Goal: Communication & Community: Answer question/provide support

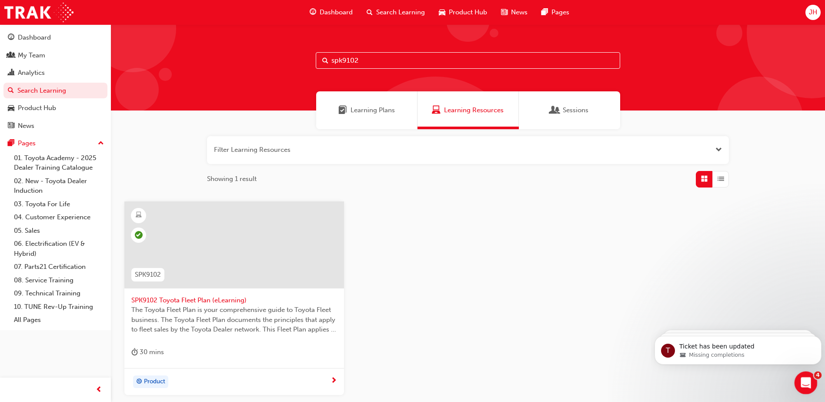
click at [796, 376] on div "Open Intercom Messenger" at bounding box center [804, 381] width 29 height 29
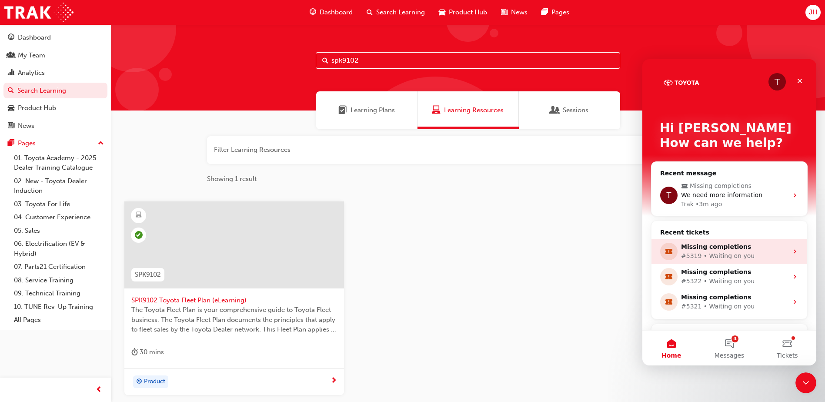
click at [709, 254] on div "#5319 • Waiting on you" at bounding box center [734, 255] width 107 height 9
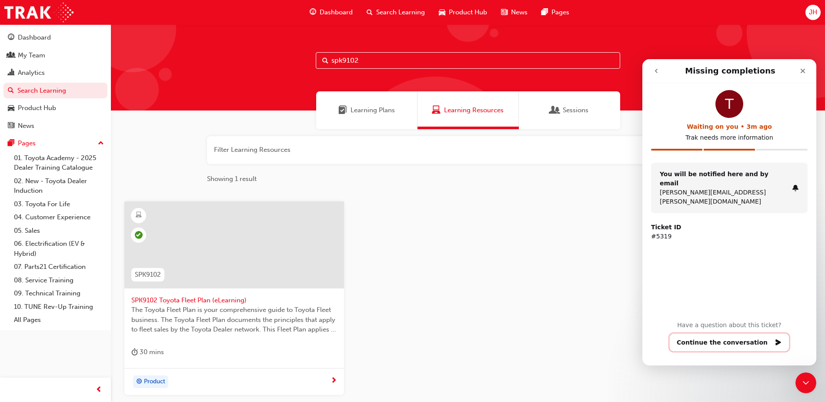
click at [727, 336] on button "Continue the conversation" at bounding box center [729, 342] width 120 height 18
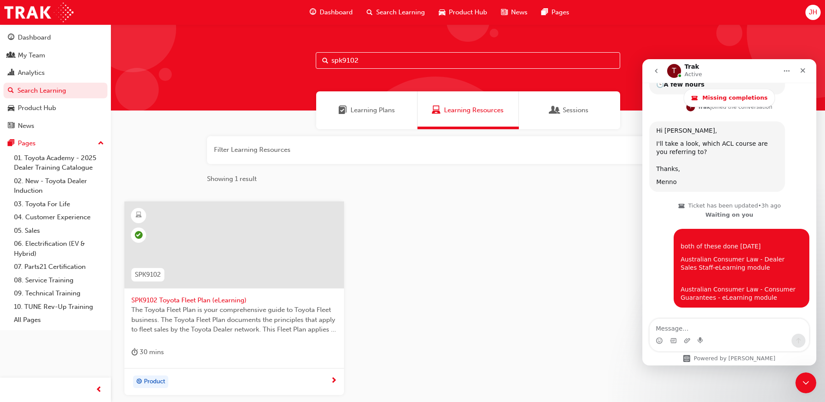
scroll to position [615, 0]
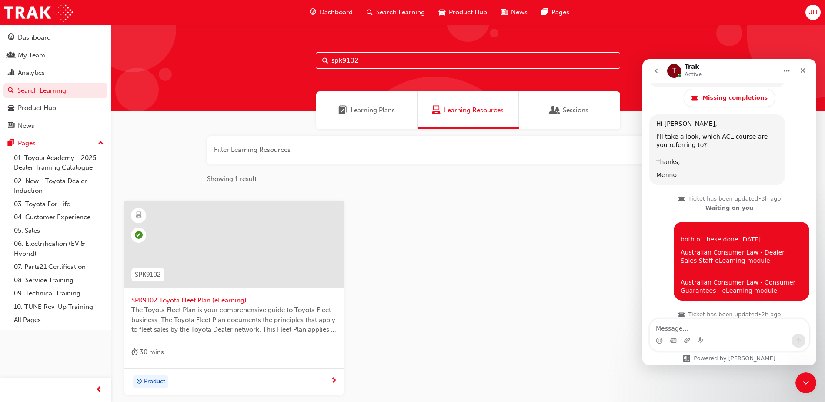
click at [659, 71] on button "go back" at bounding box center [656, 71] width 17 height 17
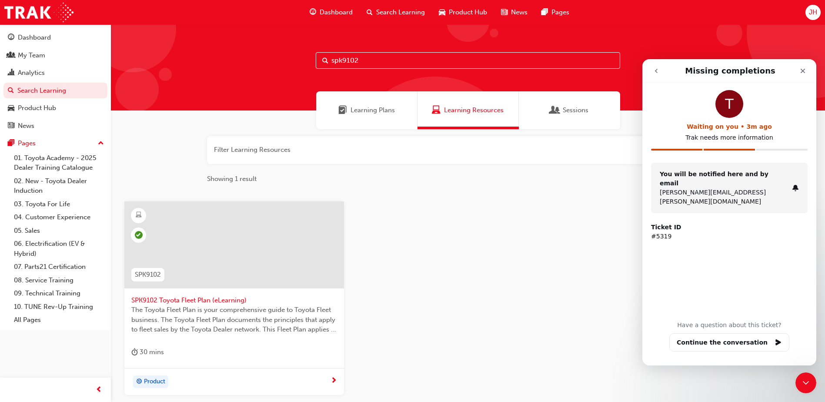
scroll to position [0, 0]
click at [651, 70] on button "go back" at bounding box center [656, 71] width 17 height 17
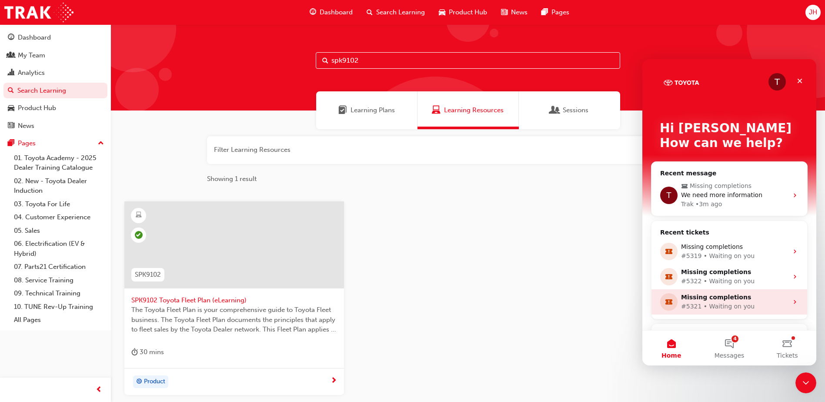
click at [717, 305] on div "#5321 • Waiting on you" at bounding box center [734, 306] width 107 height 9
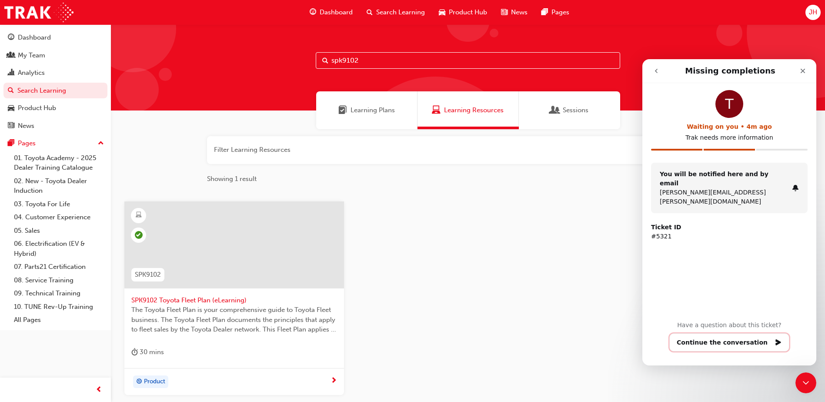
click at [725, 347] on button "Continue the conversation" at bounding box center [729, 342] width 120 height 18
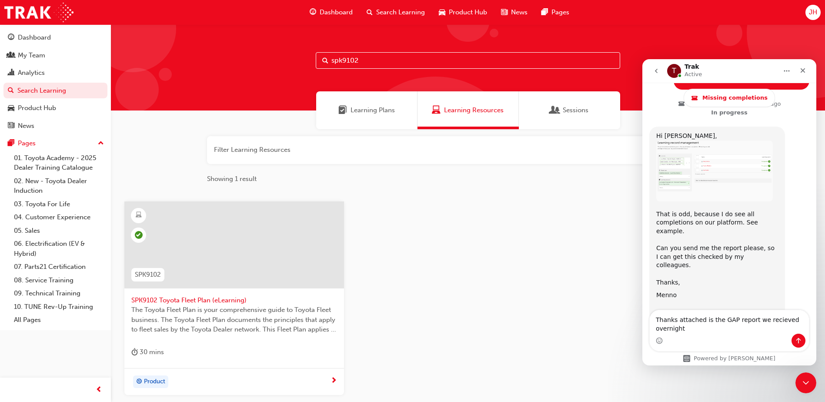
scroll to position [701, 0]
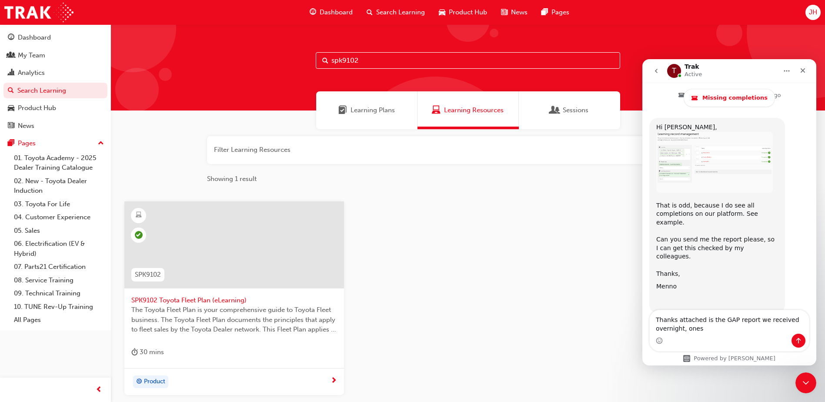
click at [699, 325] on textarea "Thanks attached is the GAP report we received overnight, ones" at bounding box center [728, 321] width 159 height 23
click at [724, 332] on textarea "Thanks, attached is the GAP report we received overnight, usual" at bounding box center [728, 321] width 159 height 23
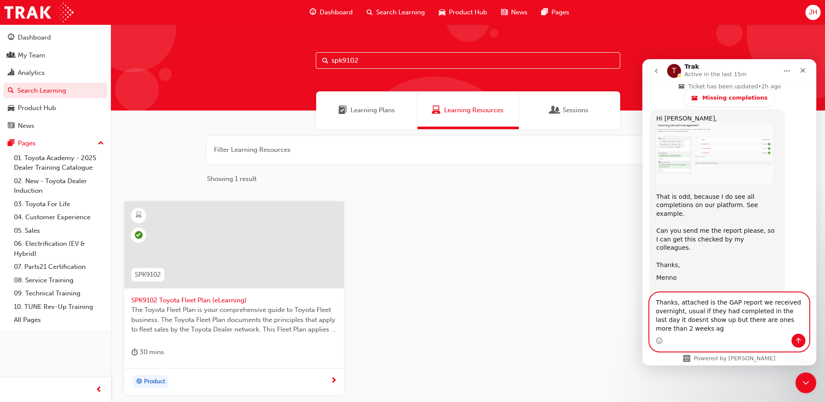
scroll to position [719, 0]
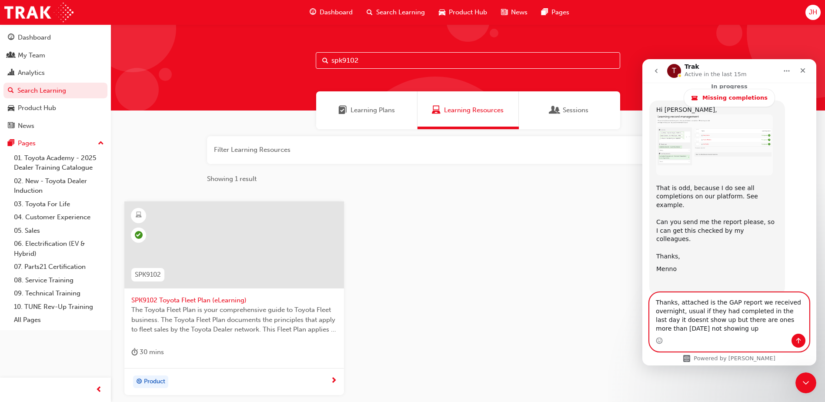
type textarea "Thanks, attached is the GAP report we received overnight, usual if they had com…"
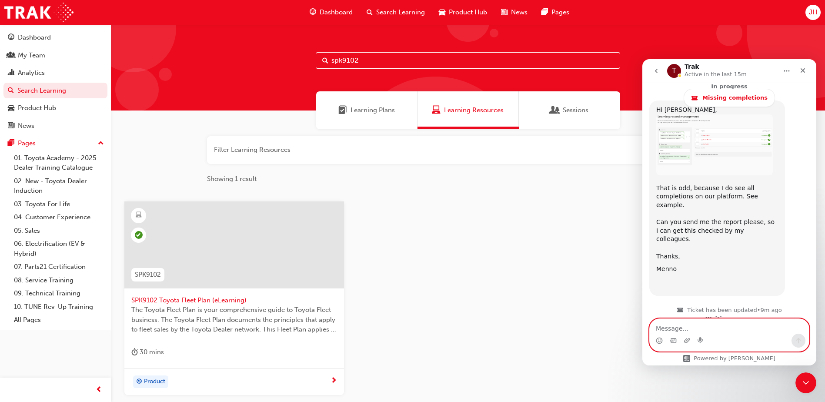
scroll to position [752, 0]
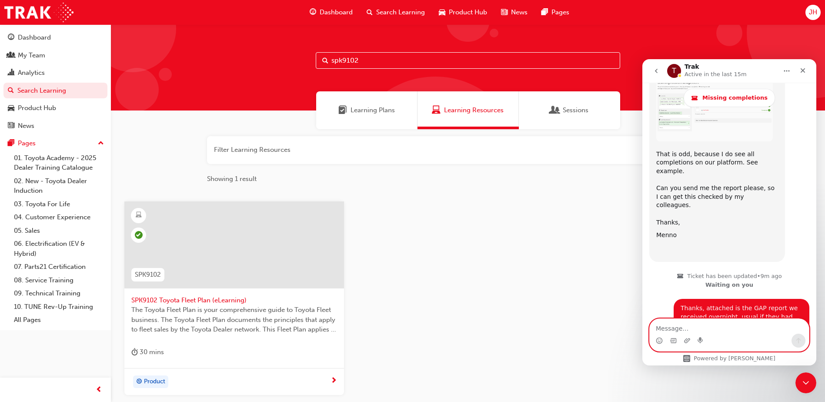
paste textarea "[PERSON_NAME] <[PERSON_NAME][EMAIL_ADDRESS][PERSON_NAME][DOMAIN_NAME]>"
type textarea "[PERSON_NAME] <[PERSON_NAME][EMAIL_ADDRESS][PERSON_NAME][DOMAIN_NAME]>"
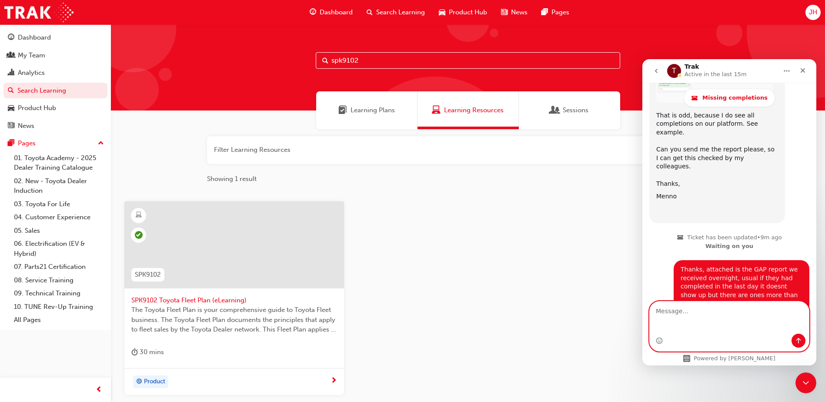
scroll to position [782, 0]
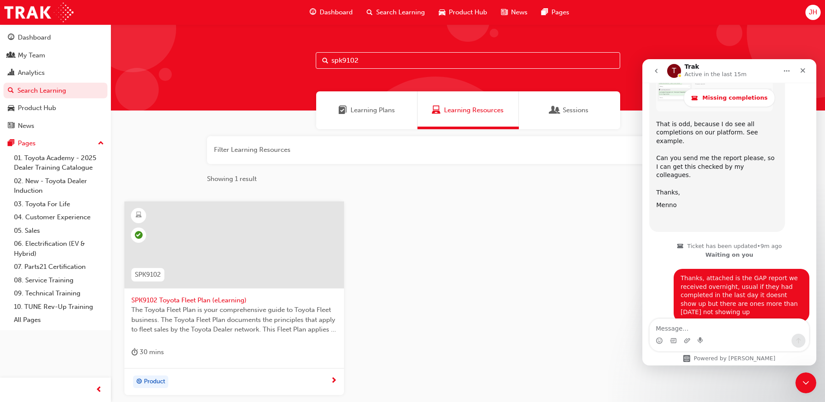
click at [687, 344] on div "Intercom messenger" at bounding box center [686, 340] width 7 height 14
click at [688, 340] on icon "Upload attachment" at bounding box center [686, 340] width 7 height 7
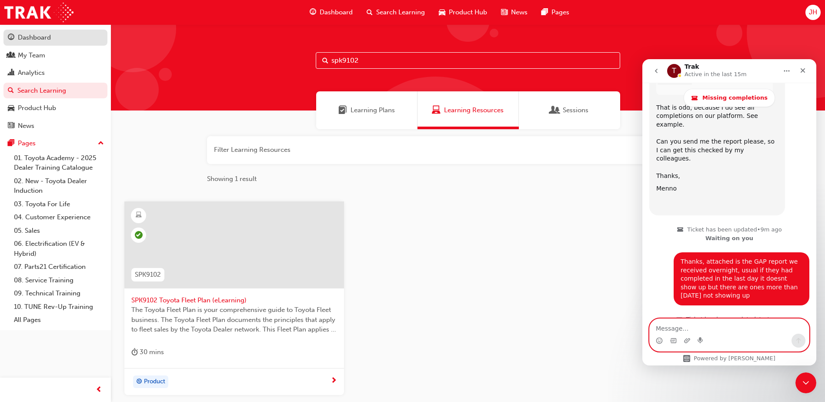
scroll to position [809, 0]
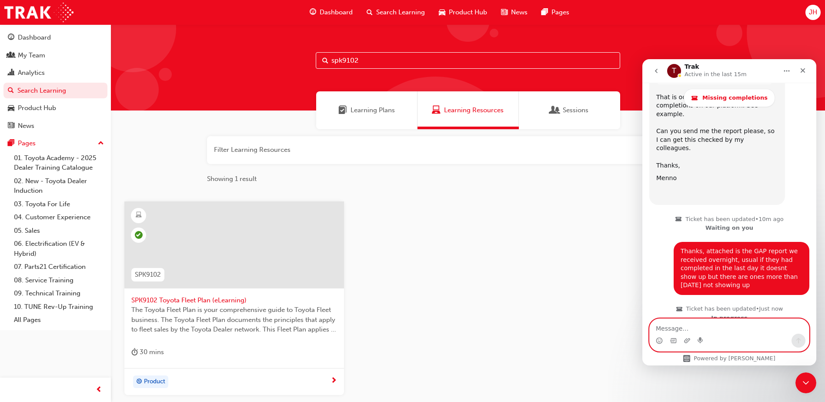
drag, startPoint x: 725, startPoint y: 333, endPoint x: 718, endPoint y: 332, distance: 6.6
click at [722, 333] on textarea "Message…" at bounding box center [728, 326] width 159 height 15
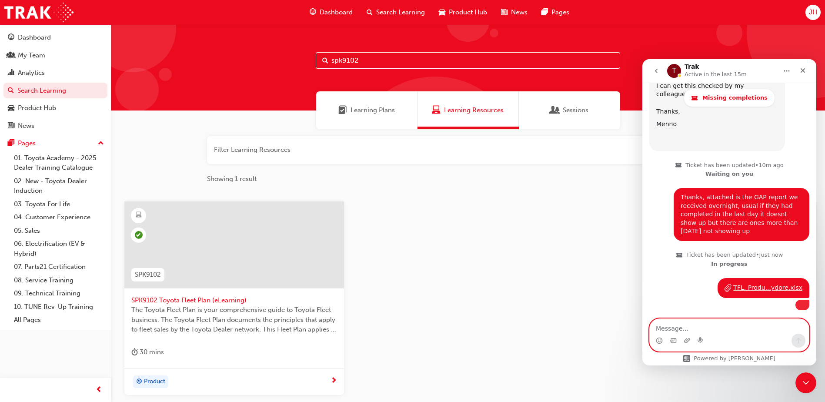
scroll to position [886, 0]
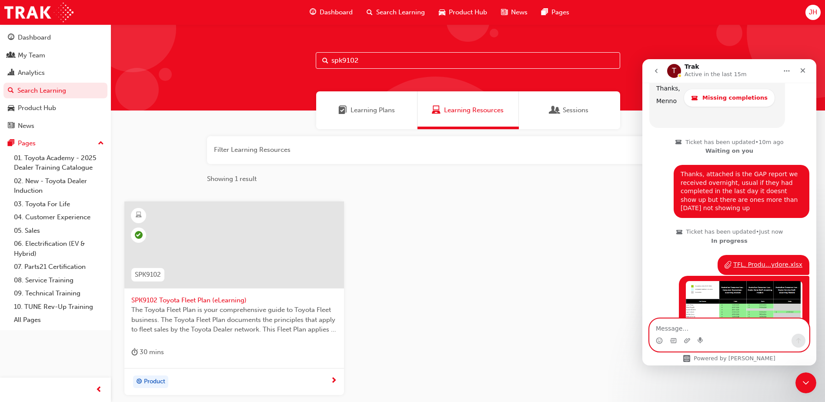
click at [653, 73] on button "go back" at bounding box center [656, 71] width 17 height 17
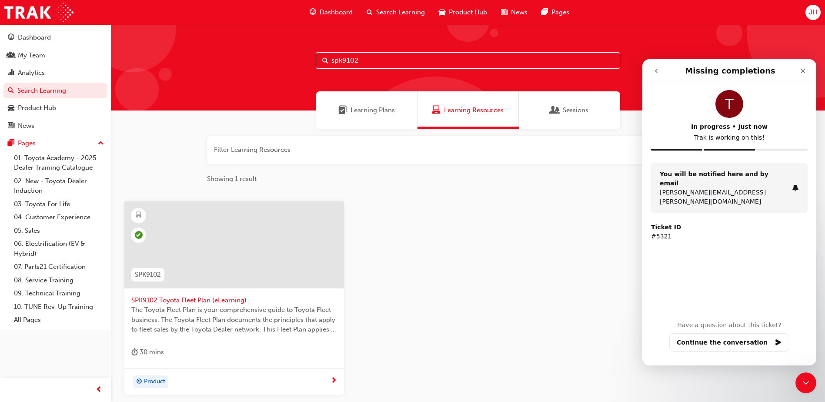
scroll to position [0, 0]
click at [660, 73] on button "go back" at bounding box center [656, 71] width 17 height 17
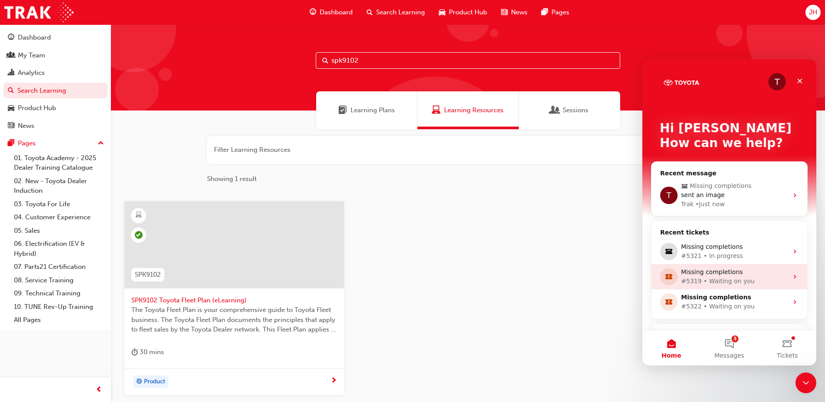
click at [715, 283] on div "#5319 • Waiting on you" at bounding box center [734, 280] width 107 height 9
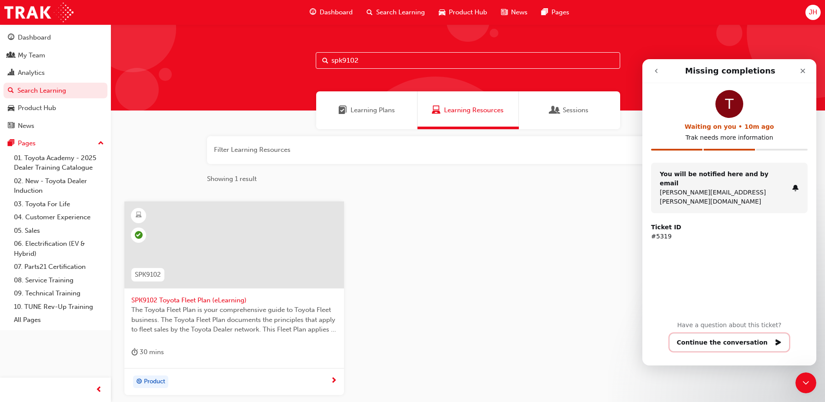
click at [744, 347] on button "Continue the conversation" at bounding box center [729, 342] width 120 height 18
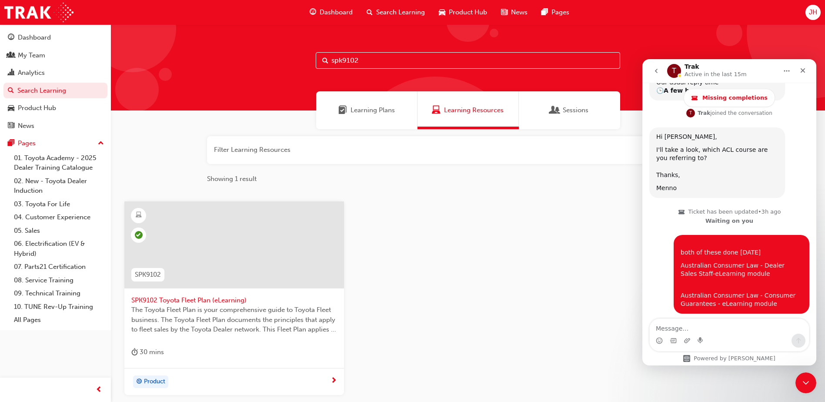
scroll to position [615, 0]
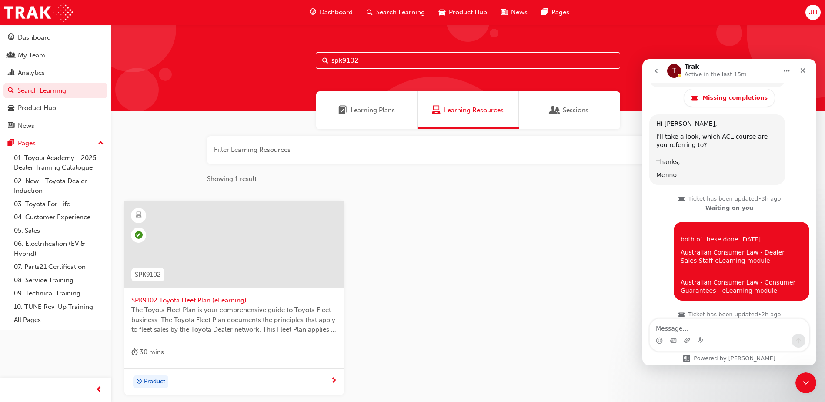
click at [715, 329] on textarea "Message…" at bounding box center [728, 326] width 159 height 15
drag, startPoint x: 715, startPoint y: 329, endPoint x: 686, endPoint y: 328, distance: 30.0
click at [686, 328] on textarea "replied on 5321" at bounding box center [728, 326] width 159 height 15
type textarea "replied on 5321"
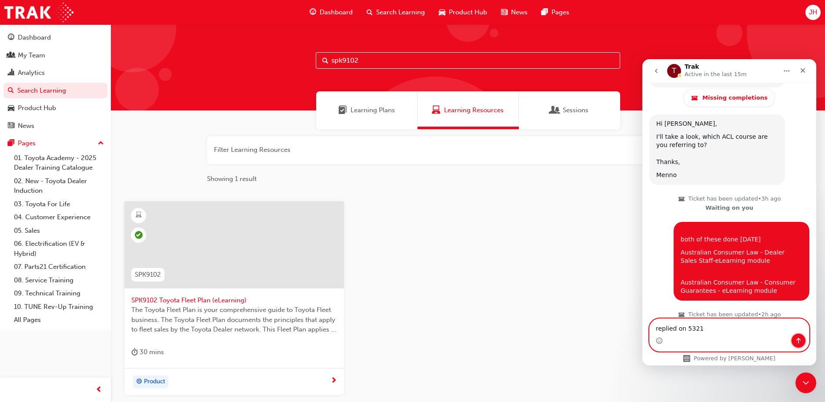
click at [796, 337] on icon "Send a message…" at bounding box center [798, 340] width 7 height 7
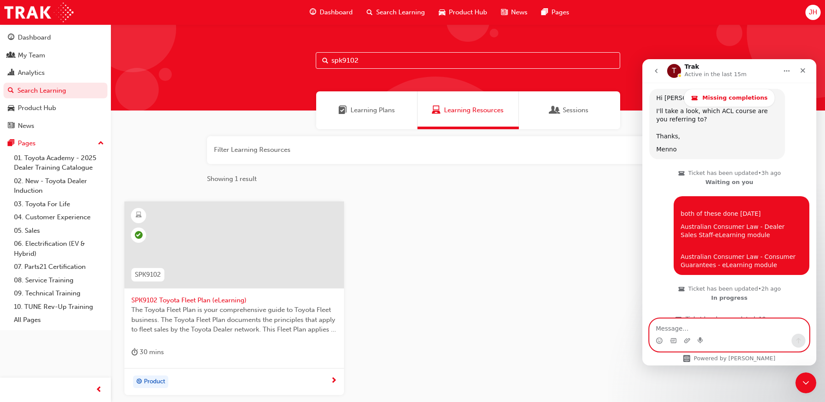
scroll to position [641, 0]
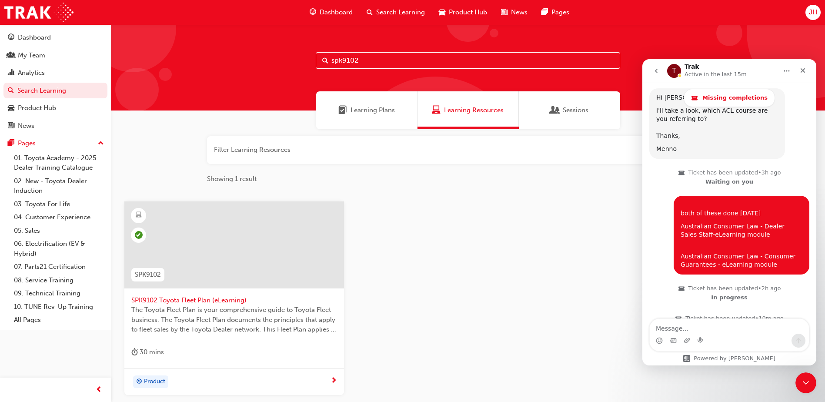
click at [664, 72] on button "go back" at bounding box center [656, 71] width 17 height 17
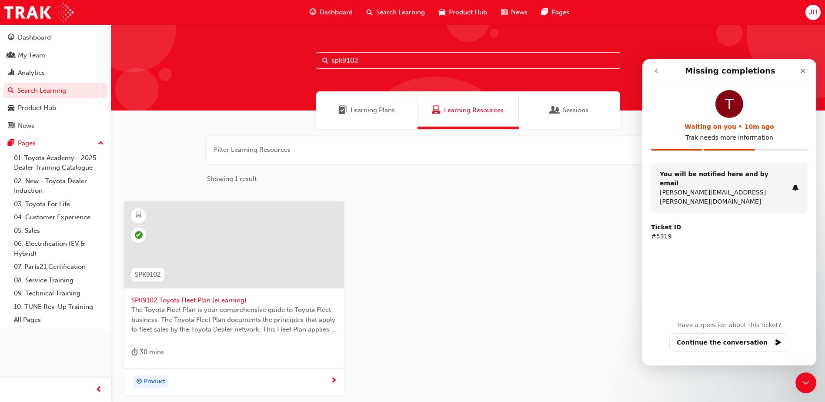
scroll to position [0, 0]
click at [664, 66] on button "go back" at bounding box center [656, 71] width 17 height 17
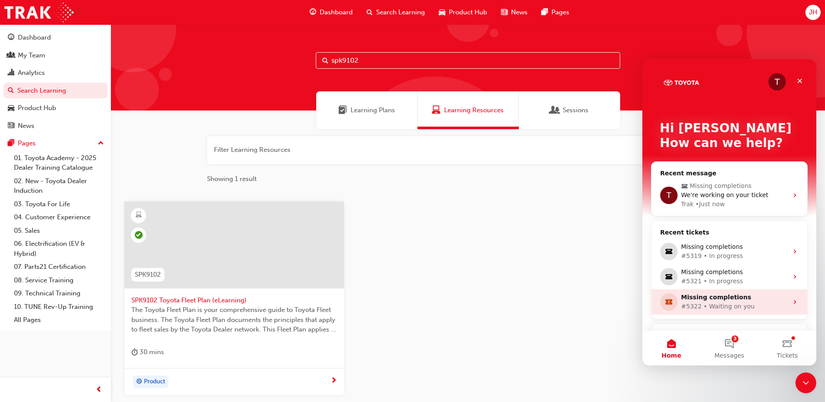
click at [731, 306] on div "#5322 • Waiting on you" at bounding box center [734, 306] width 107 height 9
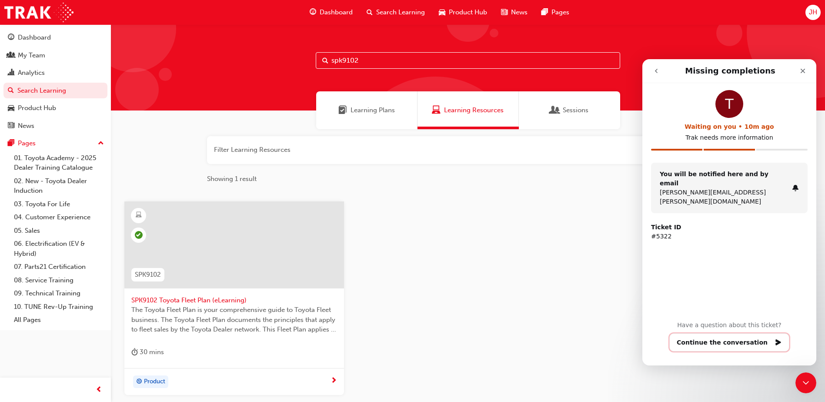
click at [735, 342] on button "Continue the conversation" at bounding box center [729, 342] width 120 height 18
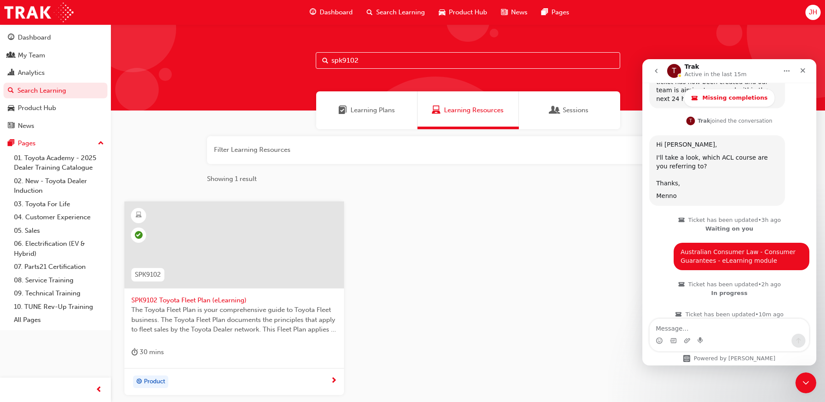
scroll to position [465, 0]
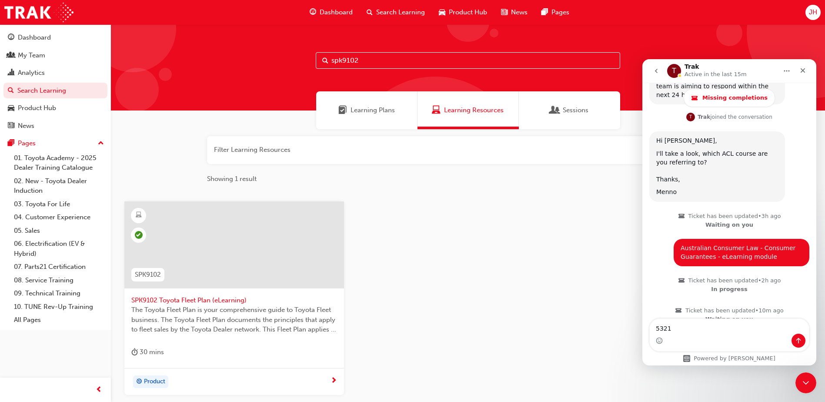
click at [658, 328] on textarea "5321" at bounding box center [728, 326] width 159 height 15
type textarea "replied on 5321"
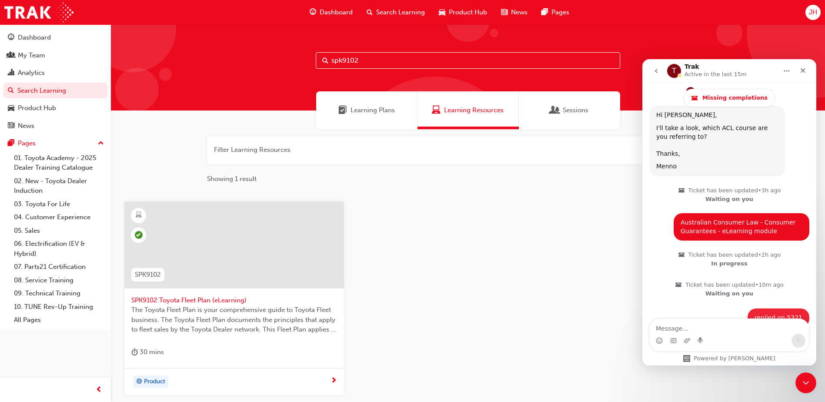
scroll to position [491, 0]
click at [660, 72] on button "go back" at bounding box center [656, 71] width 17 height 17
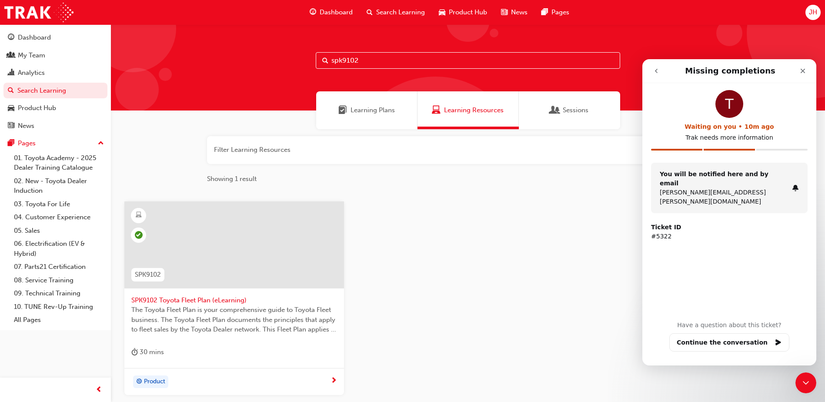
scroll to position [0, 0]
click at [648, 68] on nav "Missing completions" at bounding box center [729, 71] width 174 height 24
click at [652, 68] on button "go back" at bounding box center [656, 71] width 17 height 17
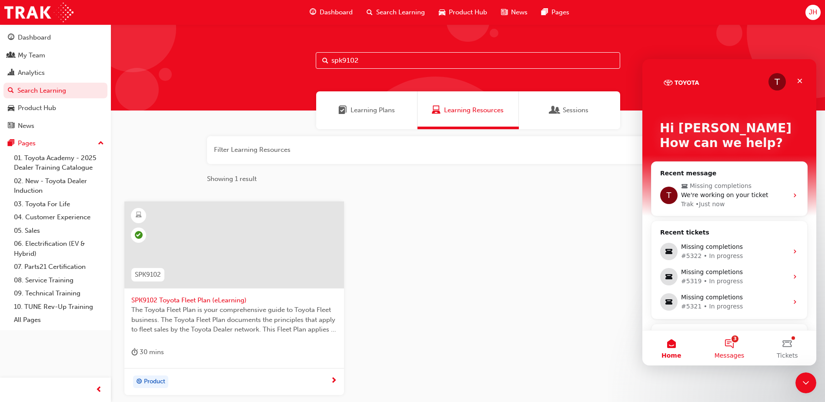
click at [728, 341] on button "3 Messages" at bounding box center [729, 347] width 58 height 35
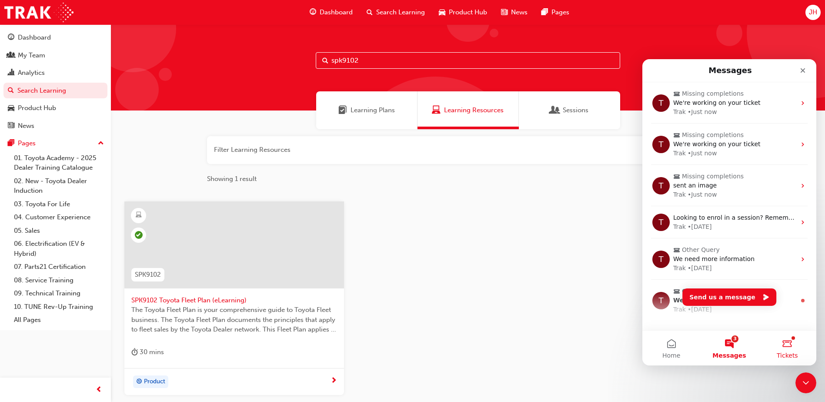
click at [777, 346] on button "Tickets" at bounding box center [787, 347] width 58 height 35
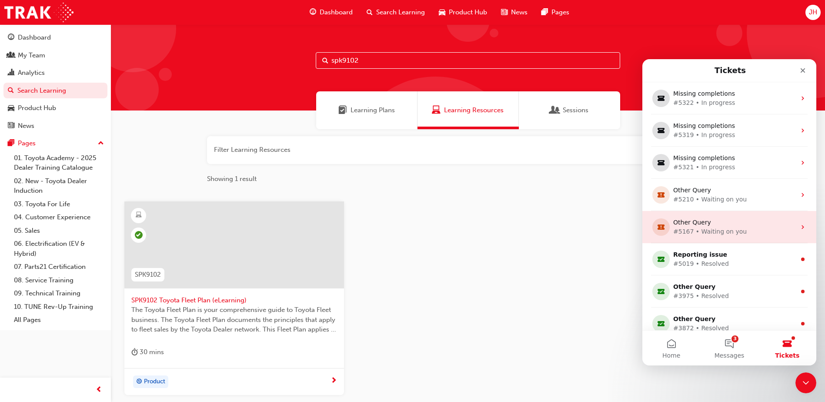
click at [712, 238] on div "Other Query #5167 • Waiting on you" at bounding box center [729, 227] width 174 height 32
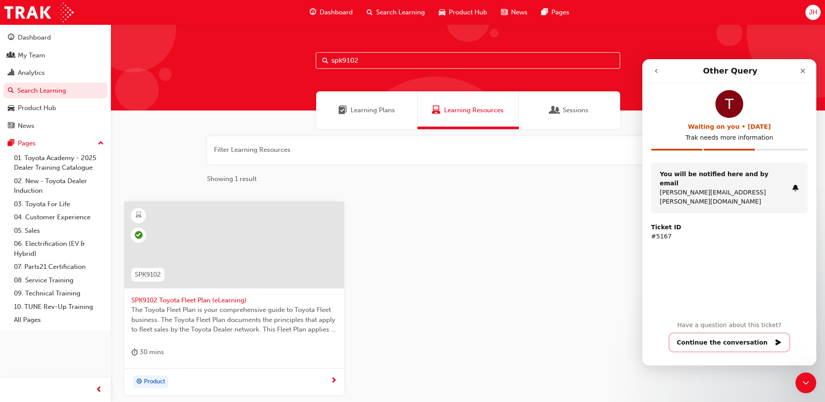
click at [743, 342] on button "Continue the conversation" at bounding box center [729, 342] width 120 height 18
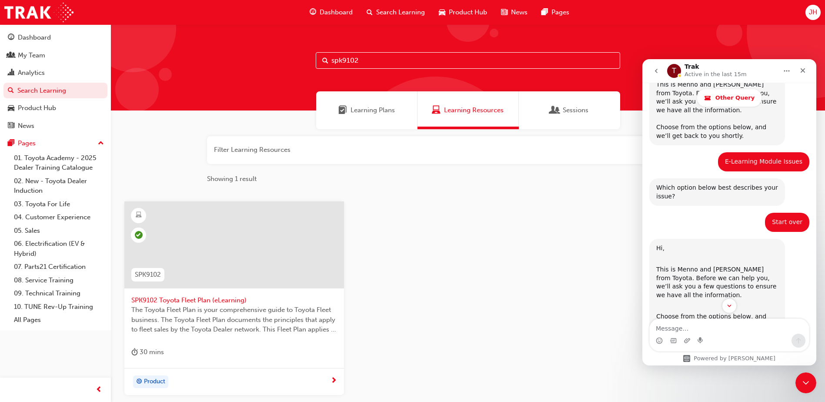
scroll to position [304, 0]
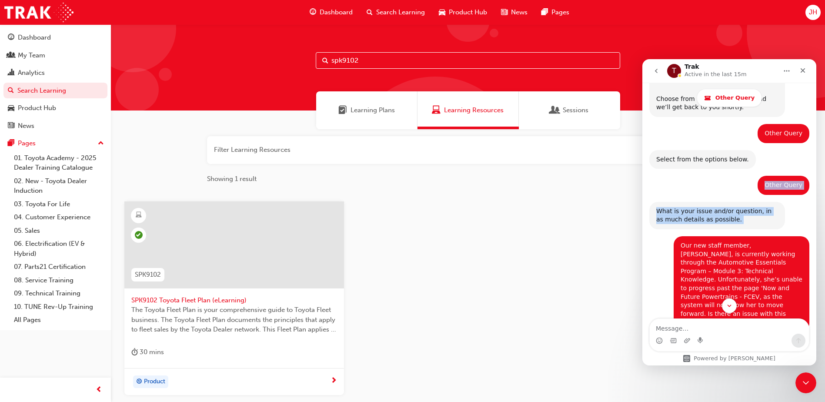
drag, startPoint x: 811, startPoint y: 178, endPoint x: 815, endPoint y: 214, distance: 35.9
click at [815, 214] on div "Other Query Ask us anything, or share your feedback. [DATE] Hi, ​ This is [PERS…" at bounding box center [729, 205] width 174 height 244
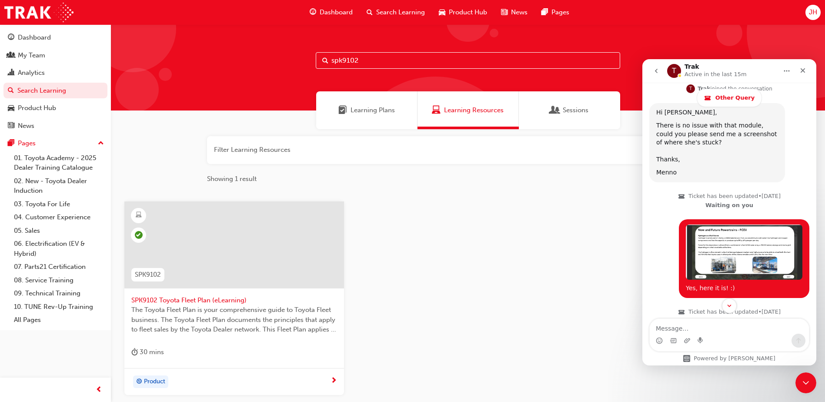
scroll to position [792, 0]
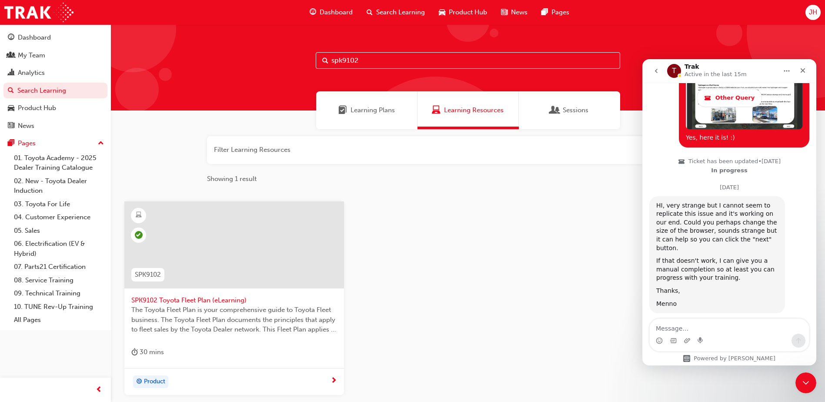
click at [660, 73] on button "go back" at bounding box center [656, 71] width 17 height 17
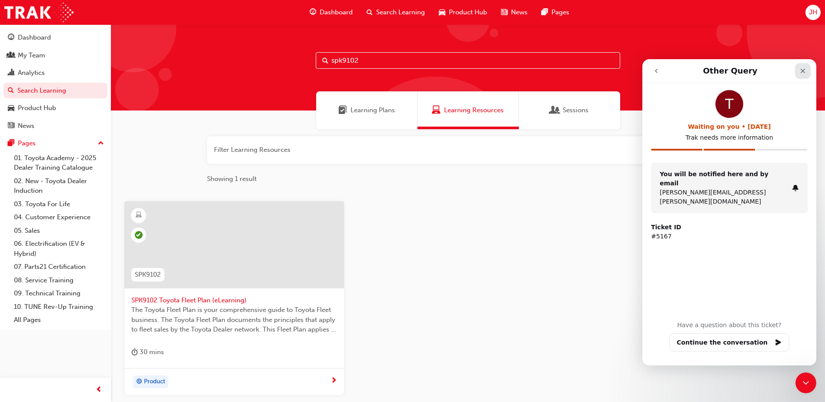
click at [802, 71] on icon "Close" at bounding box center [802, 71] width 5 height 5
